Goal: Information Seeking & Learning: Learn about a topic

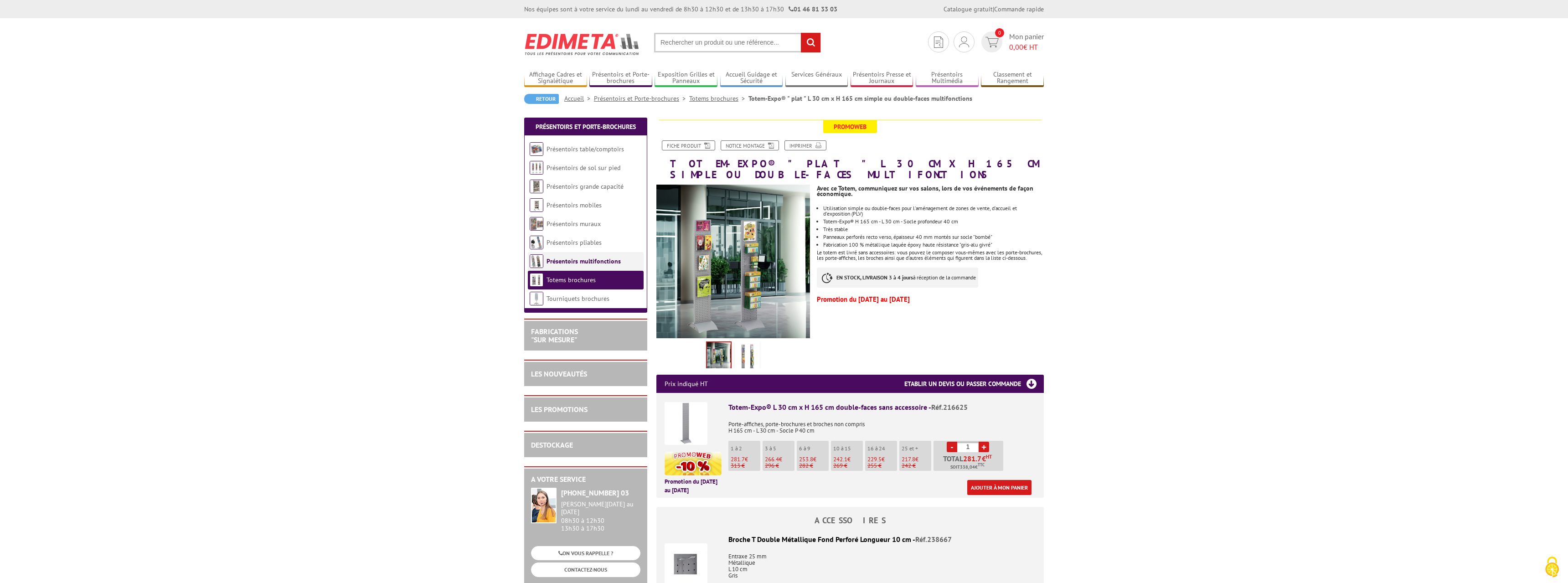
click at [562, 261] on link "Présentoirs multifonctions" at bounding box center [584, 260] width 74 height 8
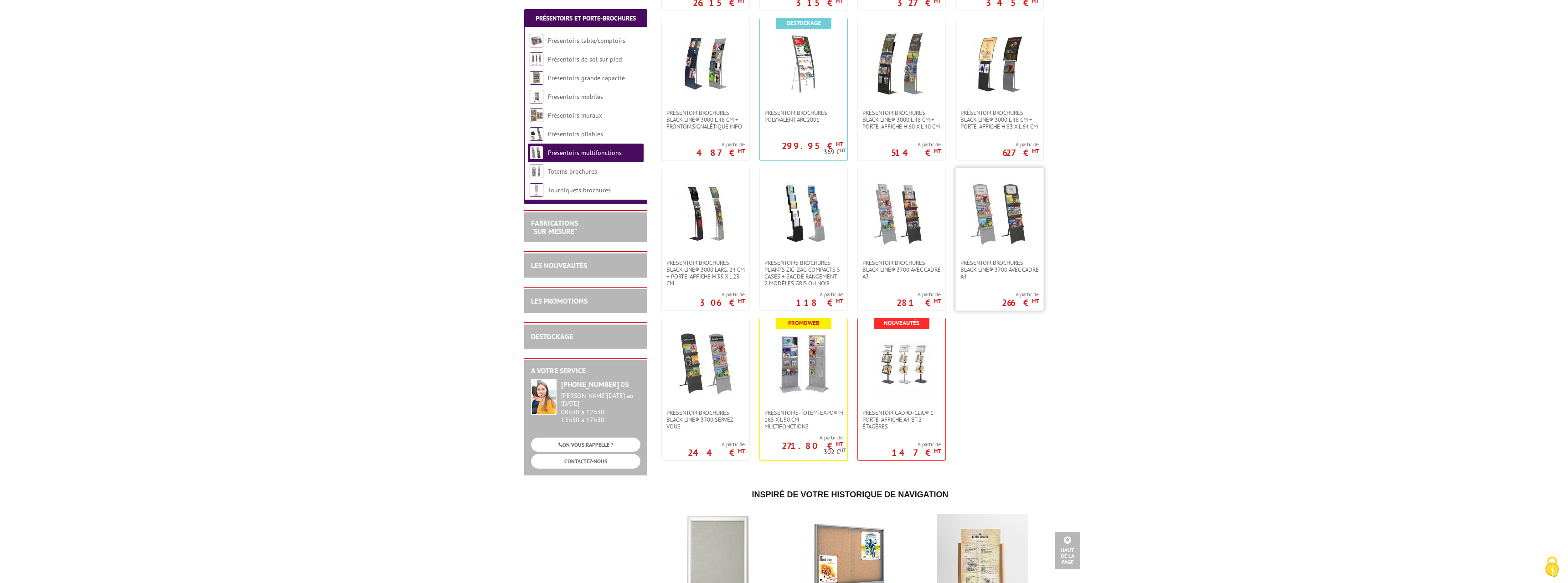
scroll to position [511, 0]
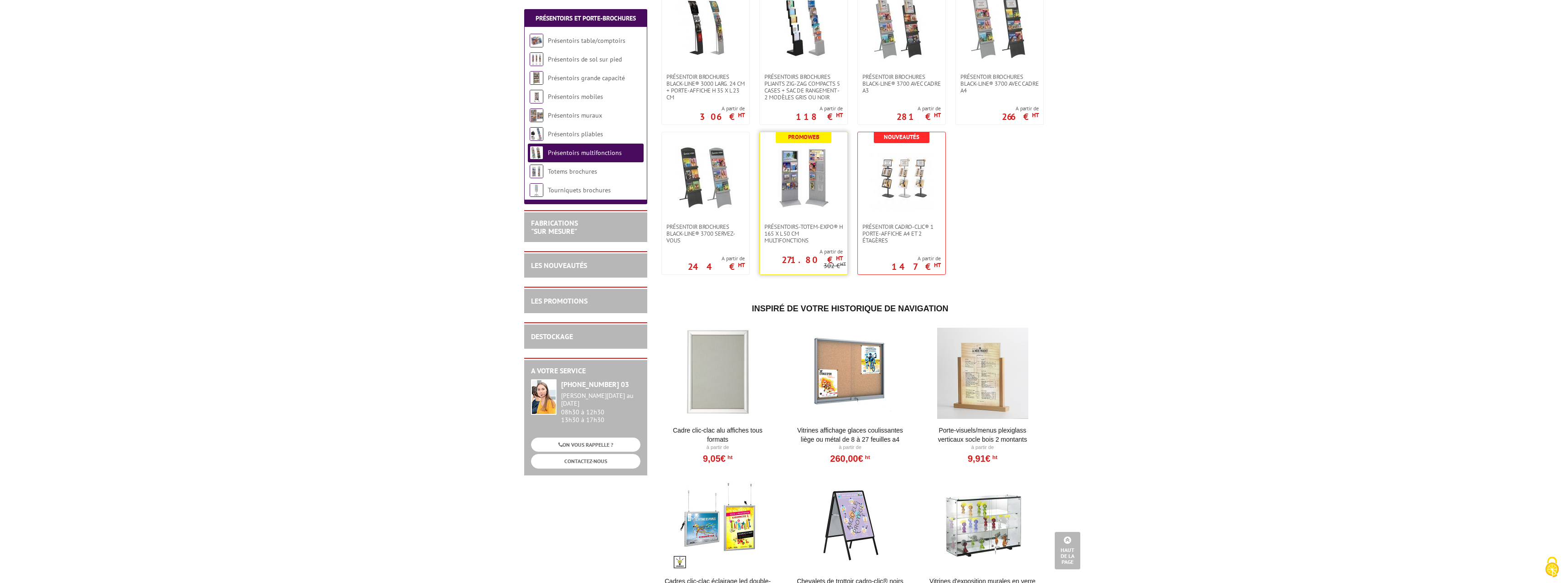
click at [793, 183] on img at bounding box center [803, 178] width 64 height 64
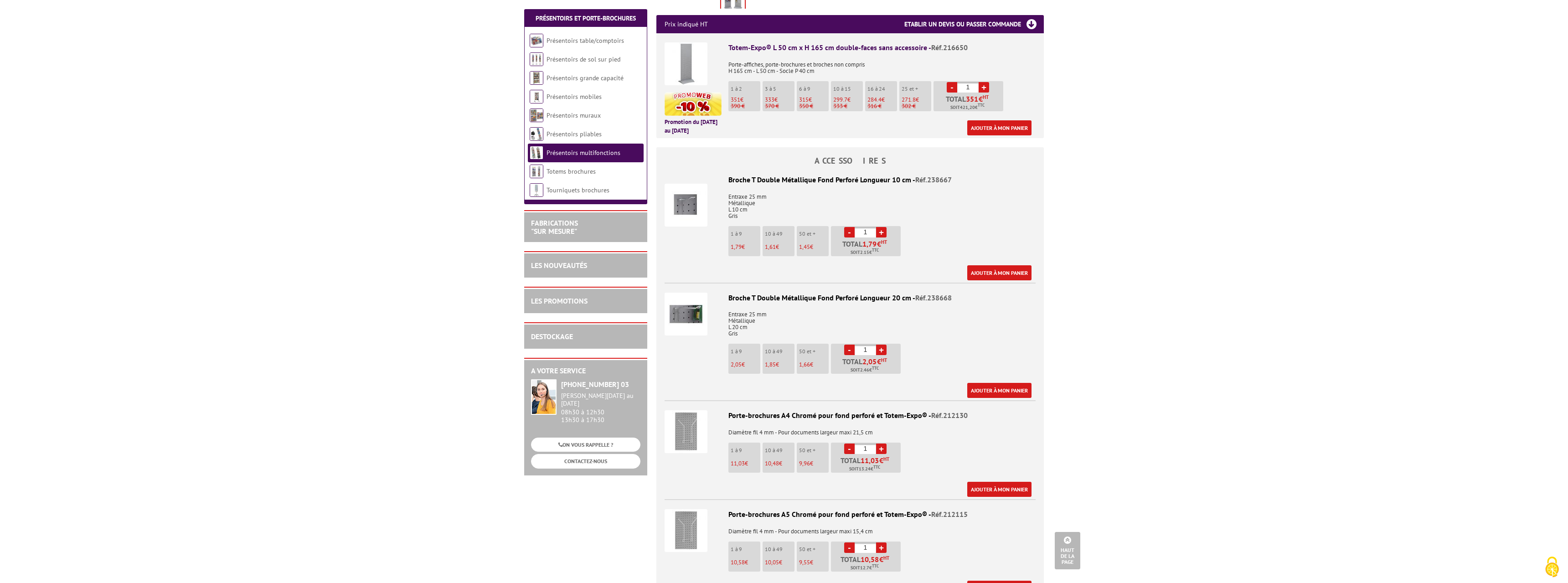
scroll to position [127, 0]
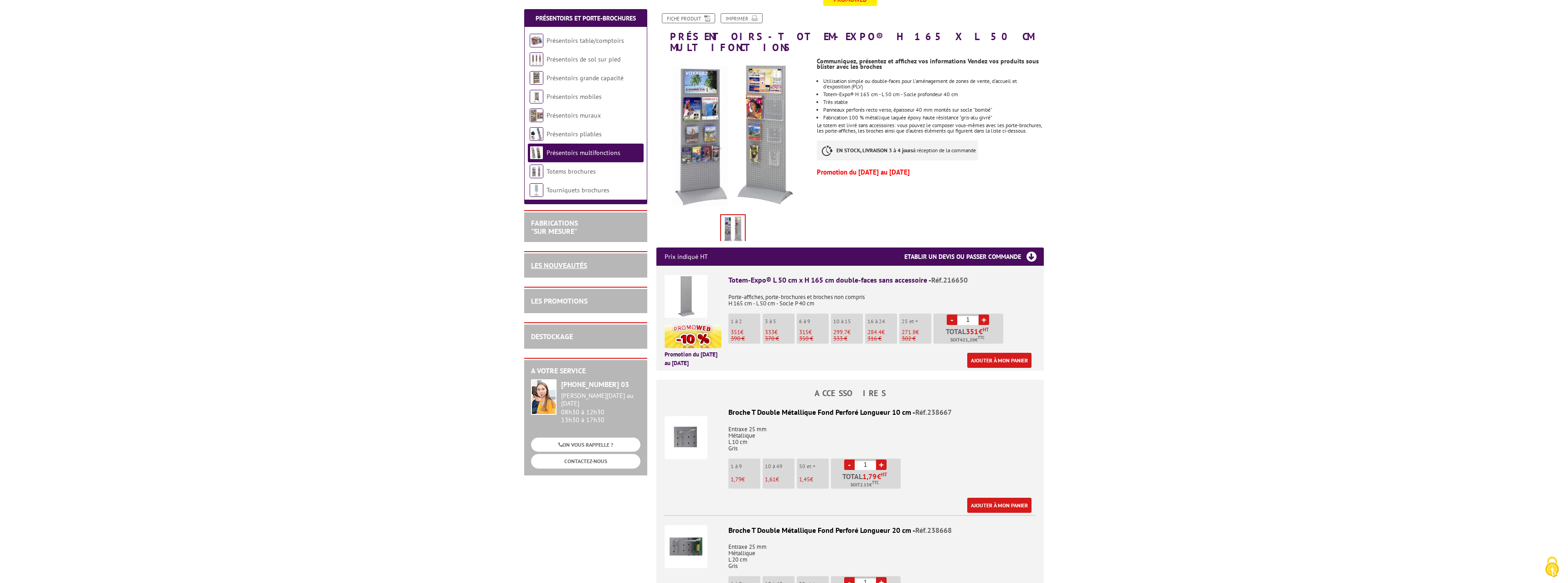
click at [568, 264] on link "LES NOUVEAUTÉS" at bounding box center [559, 265] width 56 height 9
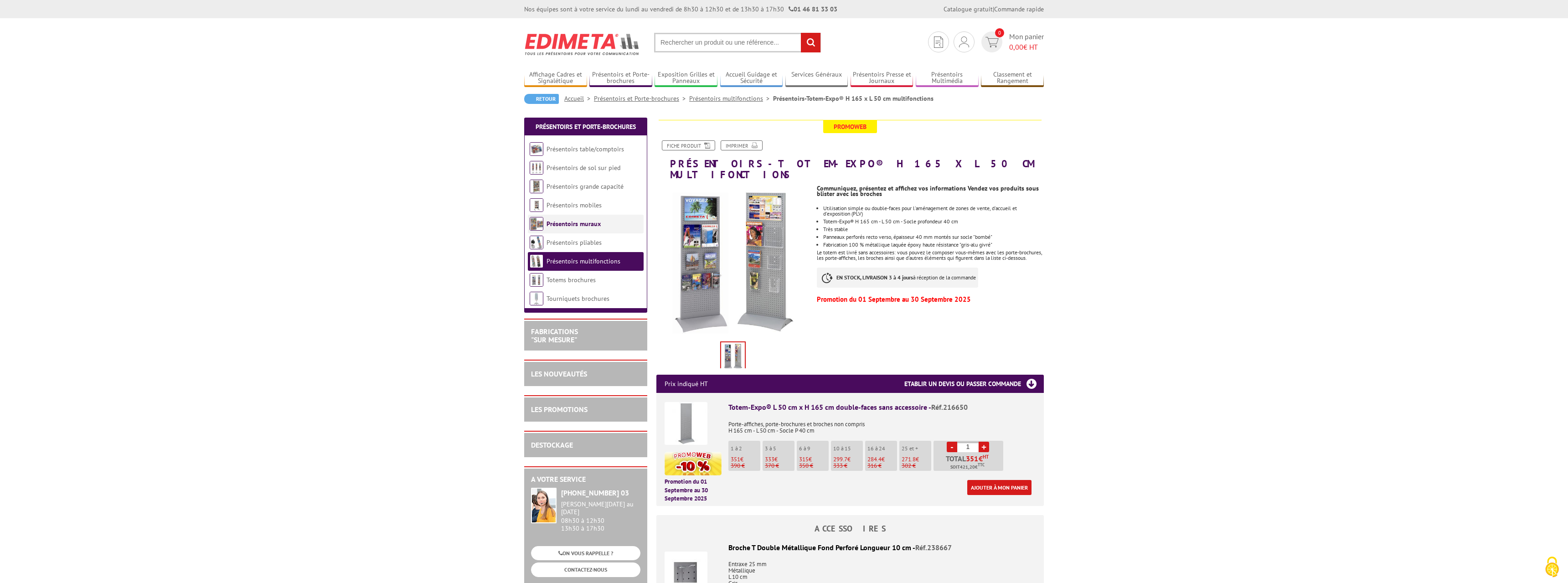
click at [568, 227] on link "Présentoirs muraux" at bounding box center [574, 223] width 54 height 8
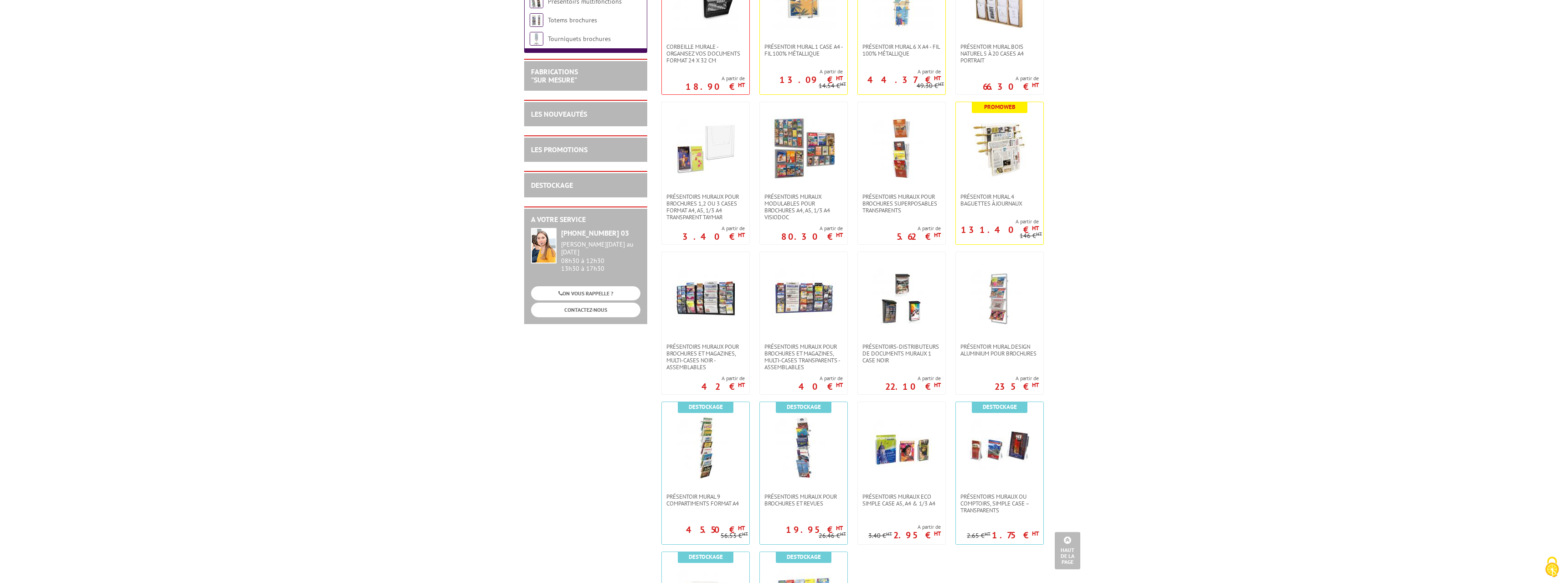
scroll to position [93, 0]
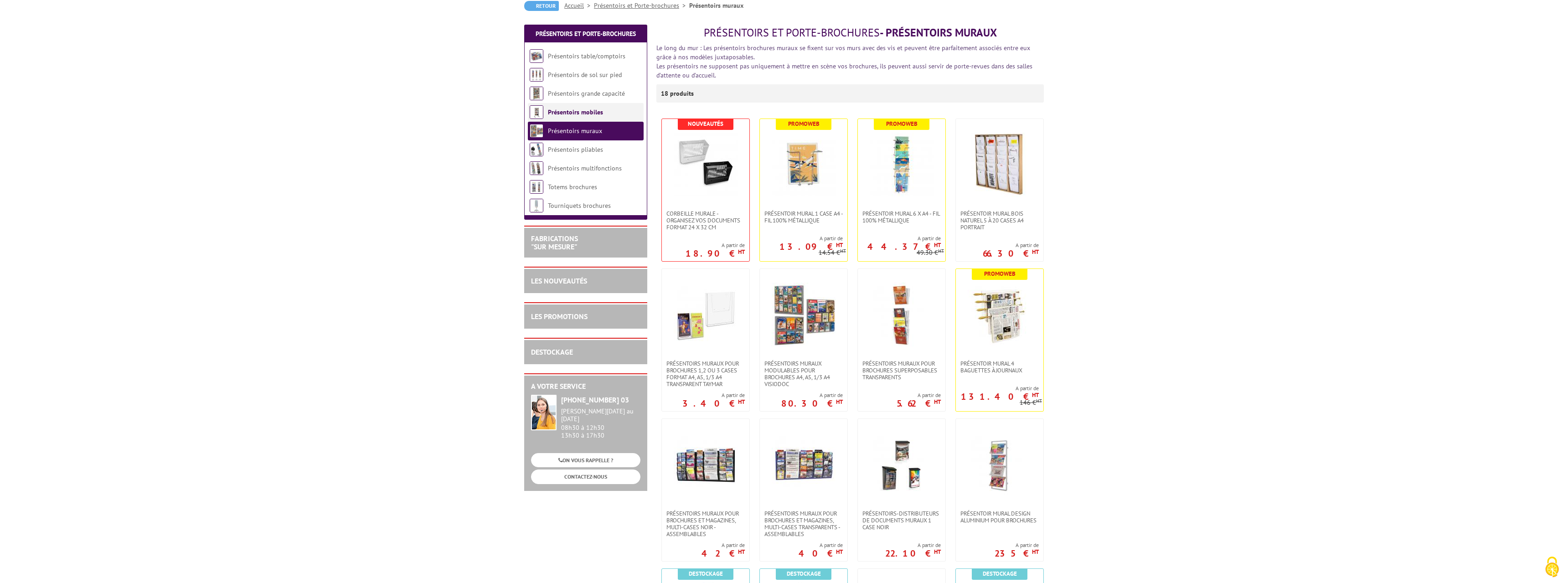
click at [567, 107] on li "Présentoirs mobiles" at bounding box center [586, 112] width 115 height 19
click at [561, 75] on link "Présentoirs de sol sur pied" at bounding box center [585, 75] width 75 height 8
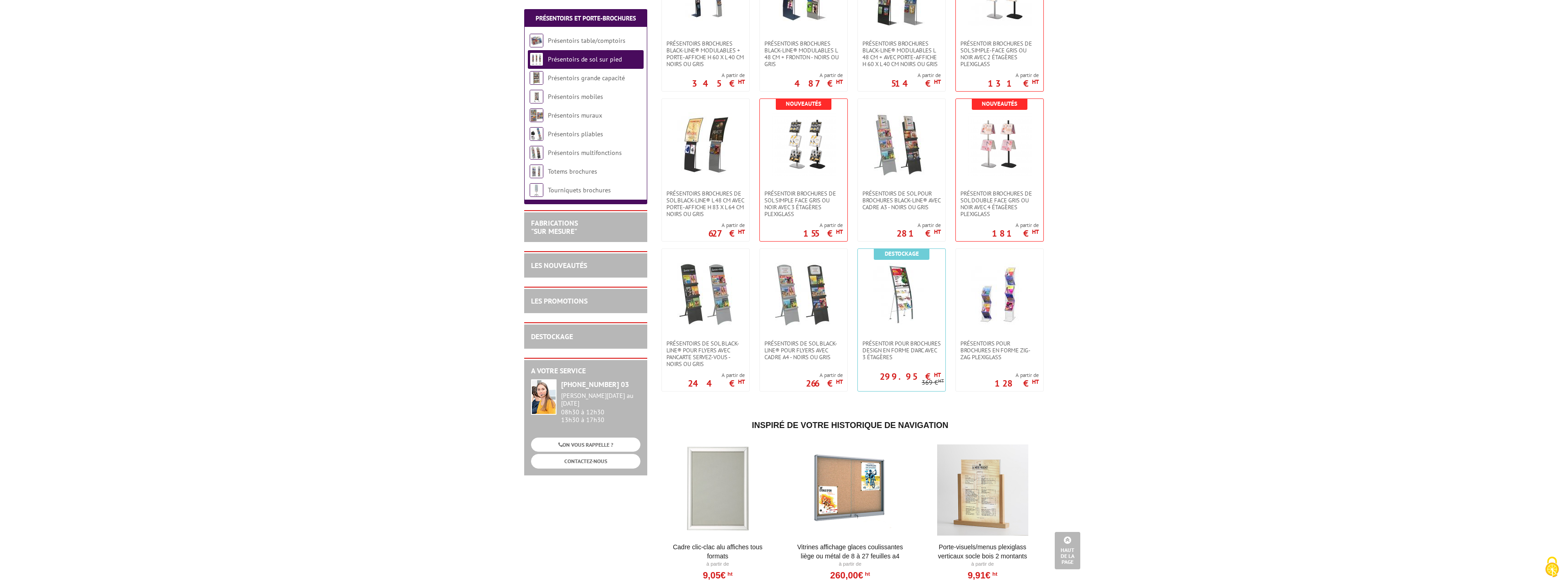
scroll to position [1162, 0]
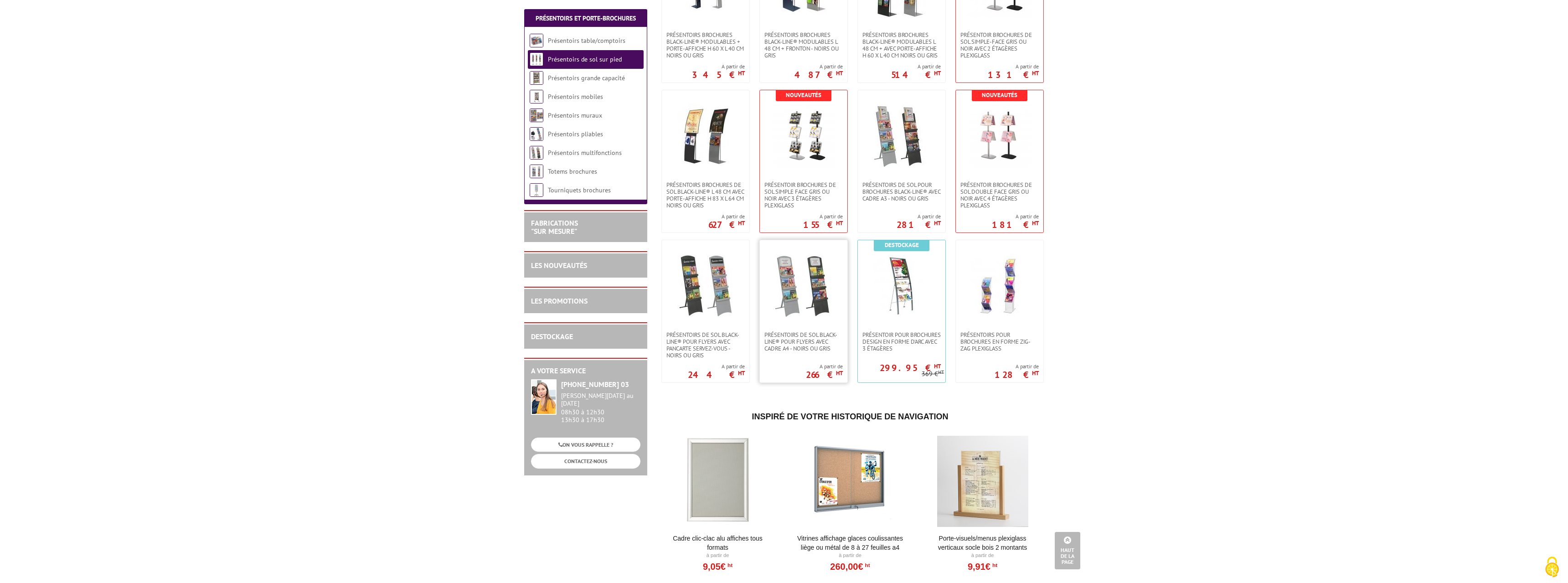
click at [792, 301] on img at bounding box center [803, 286] width 64 height 64
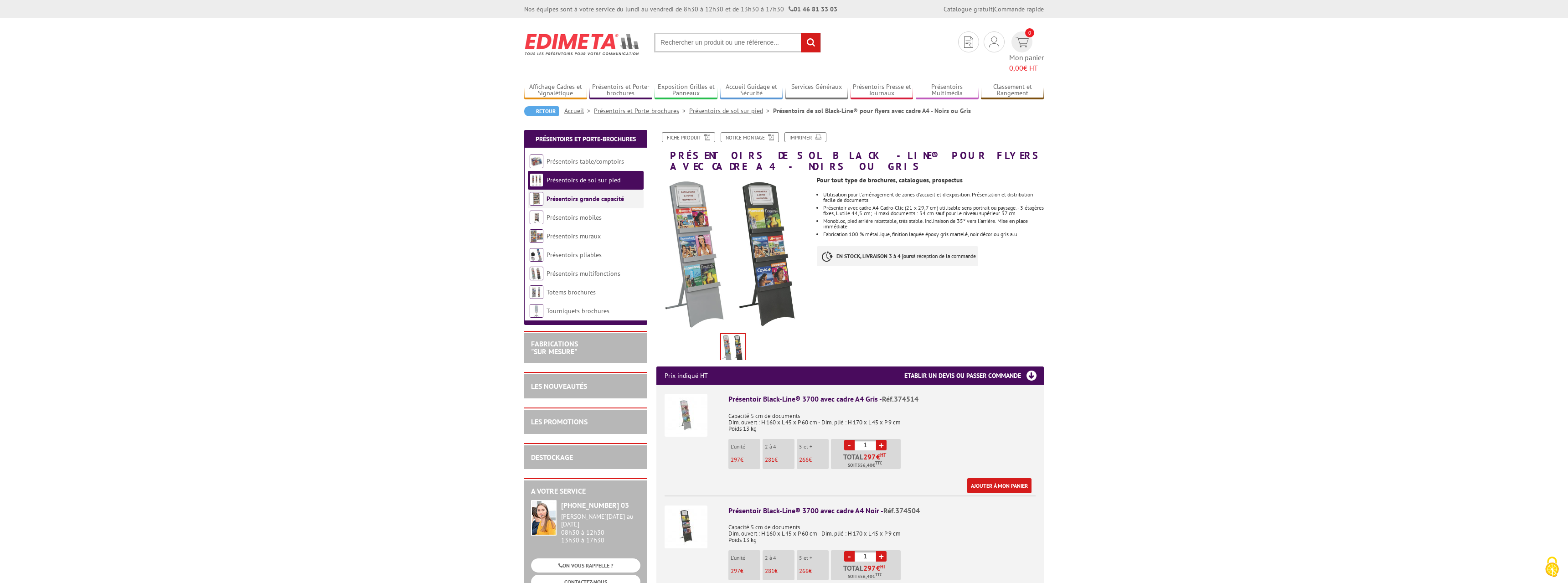
click at [571, 195] on link "Présentoirs grande capacité" at bounding box center [585, 198] width 77 height 8
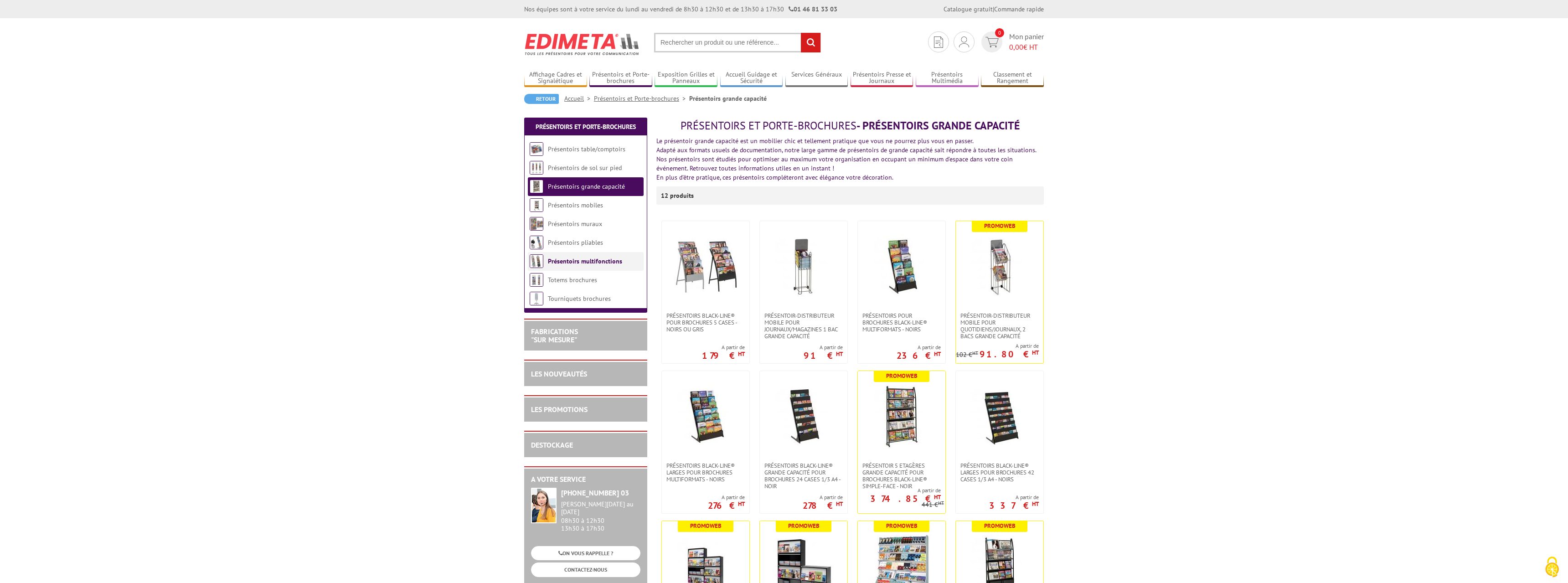
click at [558, 260] on link "Présentoirs multifonctions" at bounding box center [585, 260] width 74 height 8
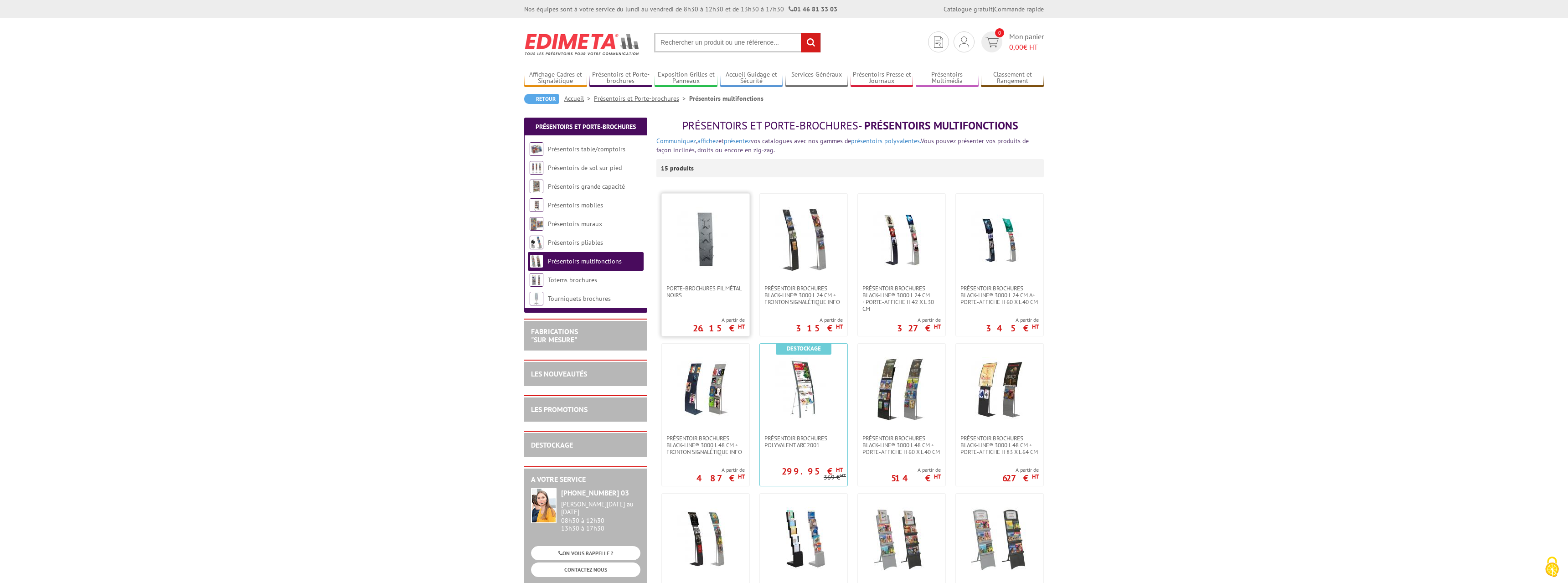
click at [719, 257] on img at bounding box center [706, 239] width 64 height 64
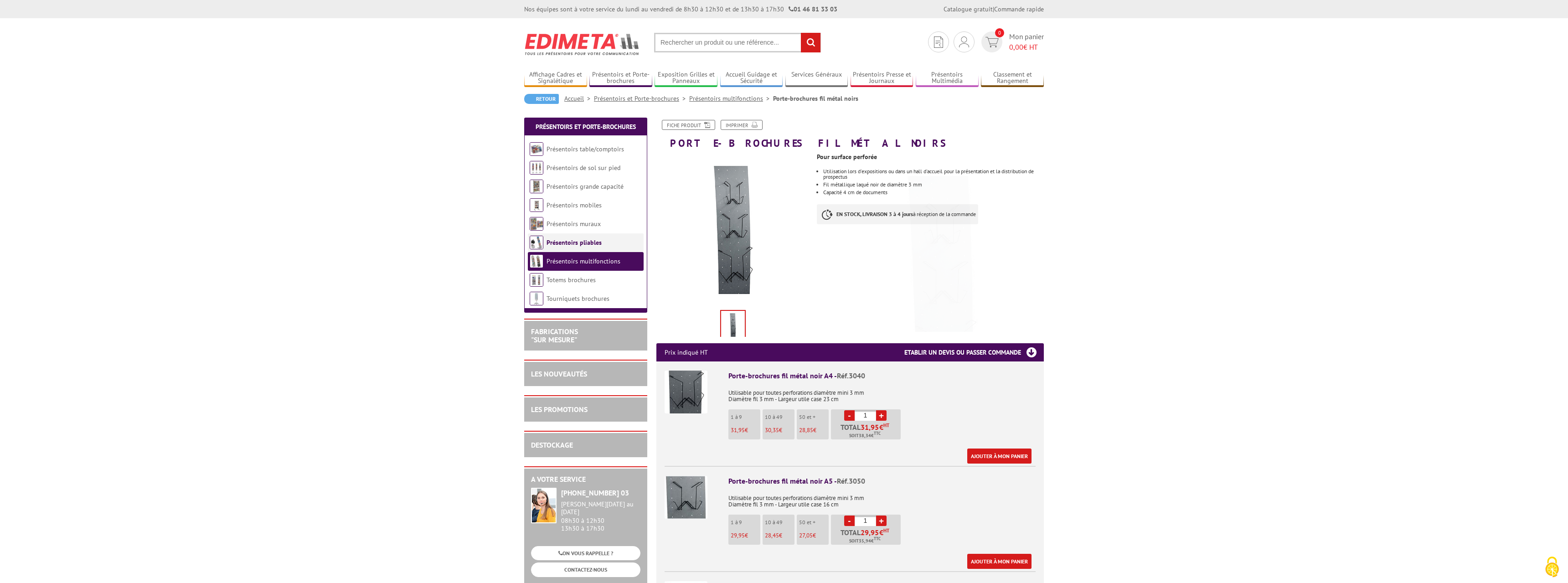
click at [554, 245] on link "Présentoirs pliables" at bounding box center [574, 242] width 55 height 8
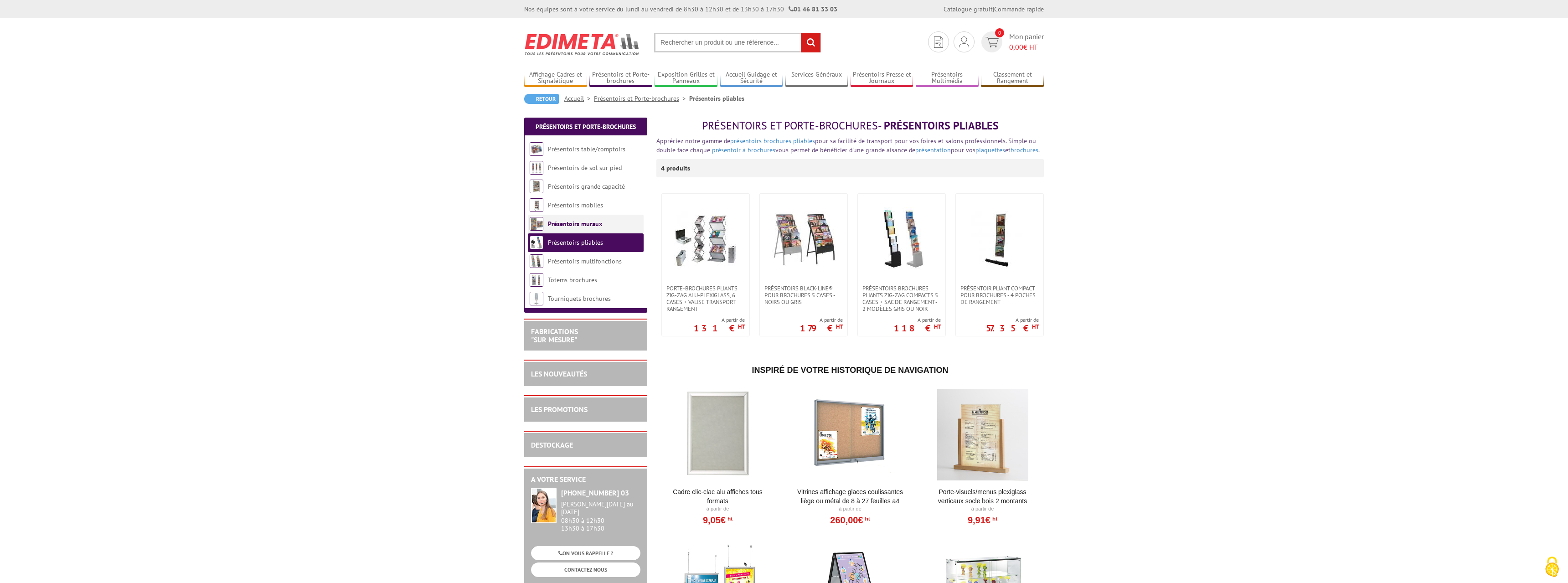
click at [559, 225] on link "Présentoirs muraux" at bounding box center [575, 223] width 54 height 8
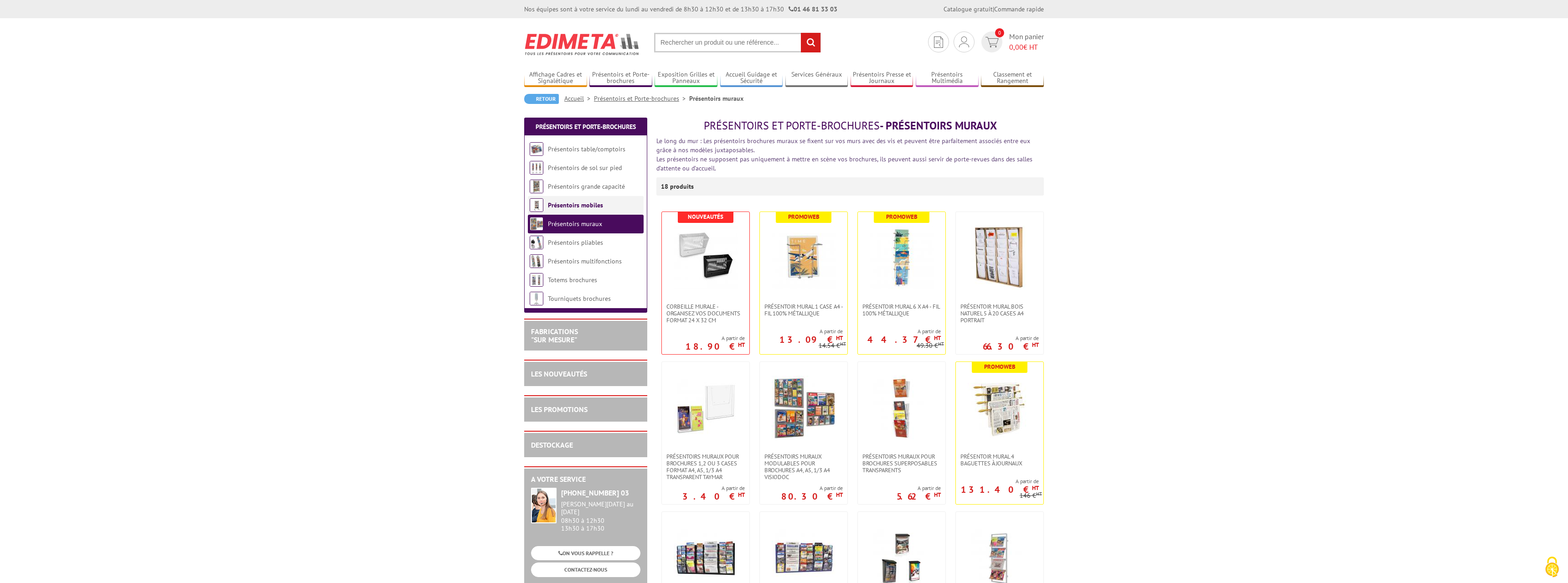
click at [563, 204] on link "Présentoirs mobiles" at bounding box center [576, 205] width 55 height 8
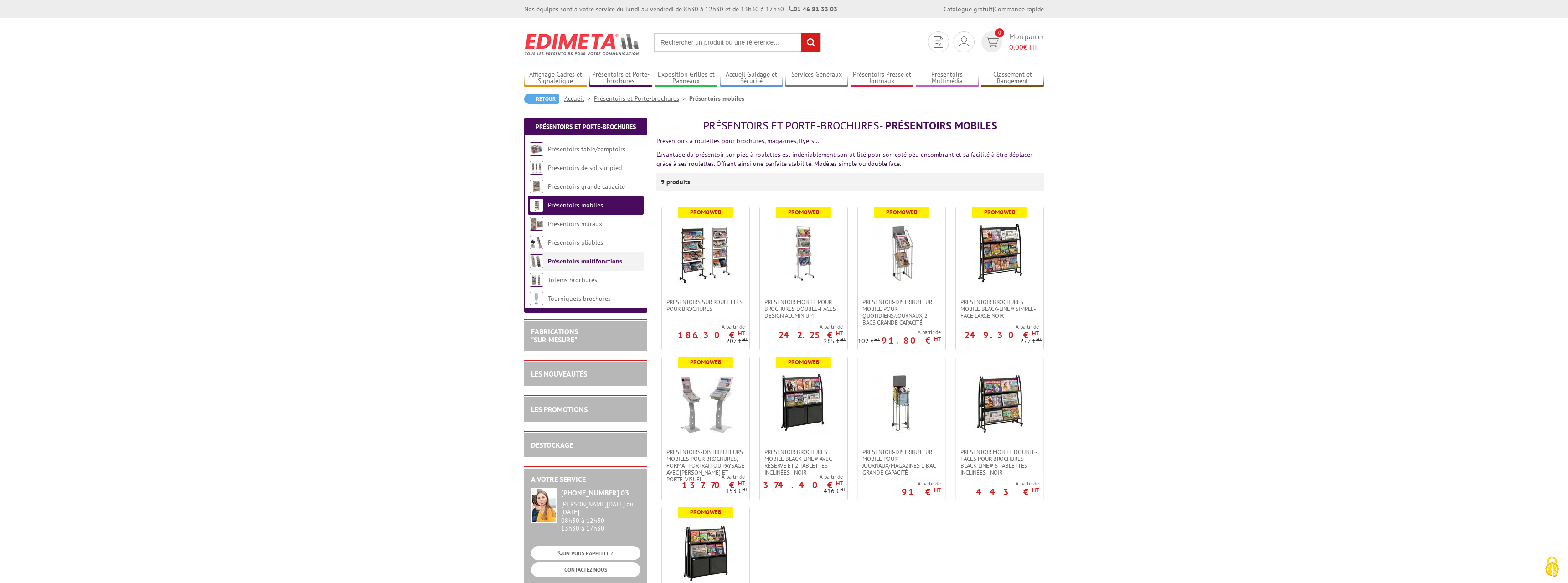
click at [564, 263] on link "Présentoirs multifonctions" at bounding box center [585, 260] width 74 height 8
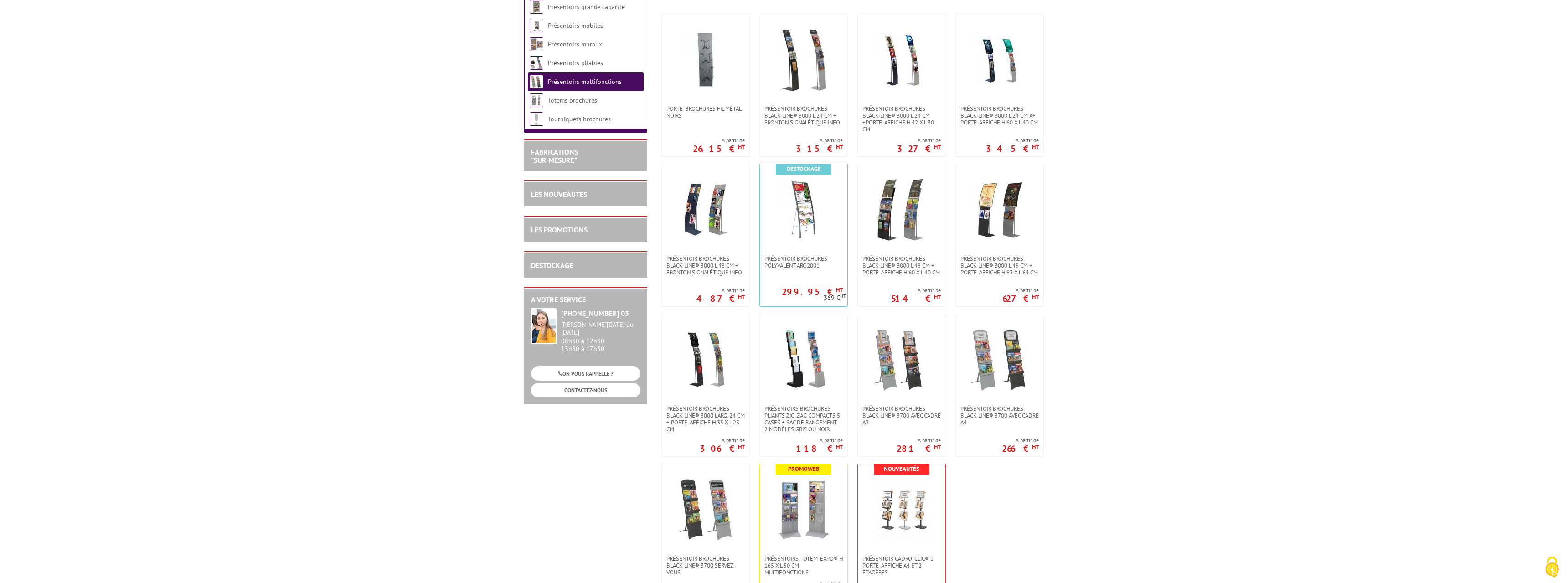
scroll to position [232, 0]
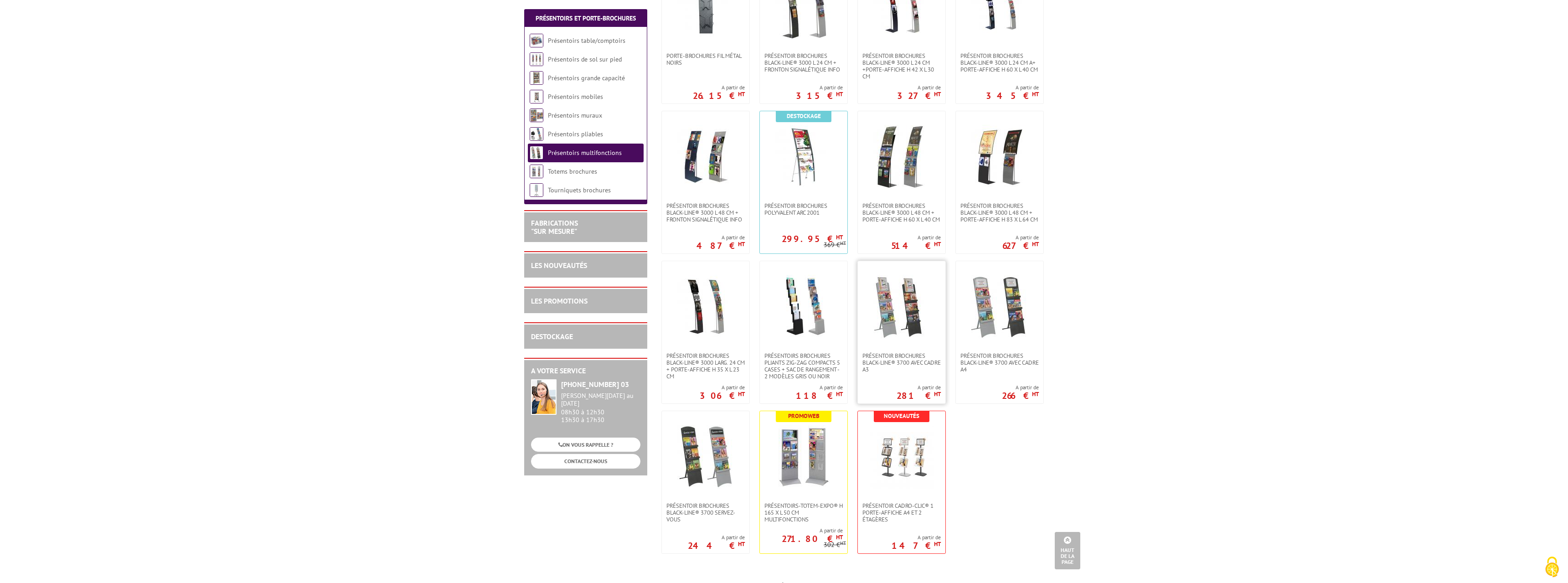
click at [893, 318] on img at bounding box center [901, 307] width 64 height 64
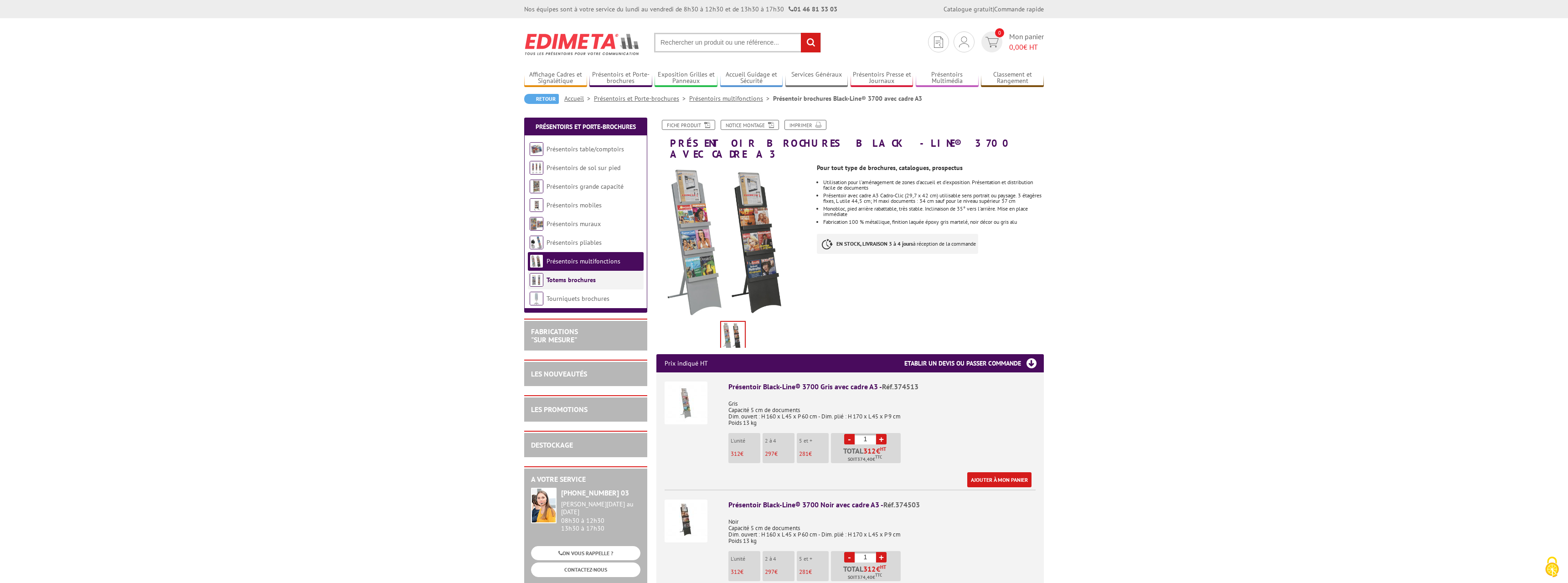
click at [557, 281] on link "Totems brochures" at bounding box center [571, 279] width 49 height 8
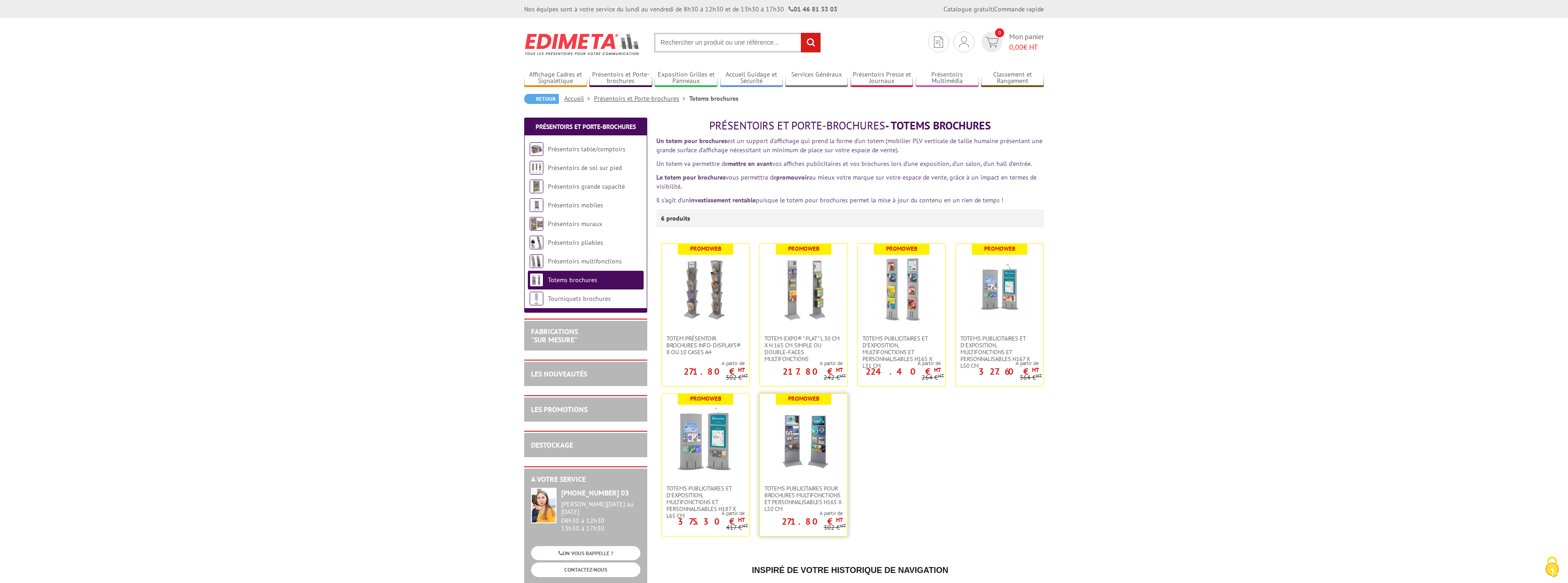
click at [802, 445] on img at bounding box center [803, 439] width 64 height 64
